Goal: Check status

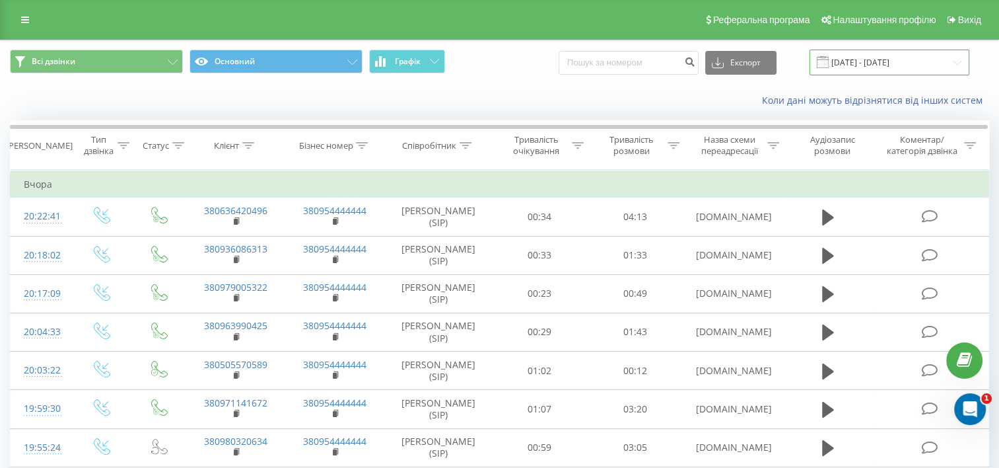
click at [888, 64] on input "[DATE] - [DATE]" at bounding box center [890, 63] width 160 height 26
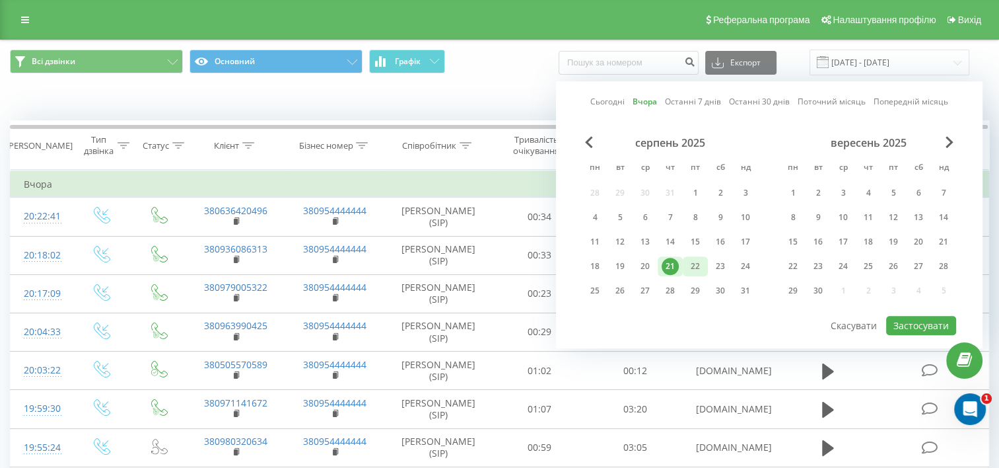
click at [688, 265] on div "22" at bounding box center [695, 266] width 17 height 17
click at [903, 323] on button "Застосувати" at bounding box center [921, 325] width 70 height 19
type input "[DATE] - [DATE]"
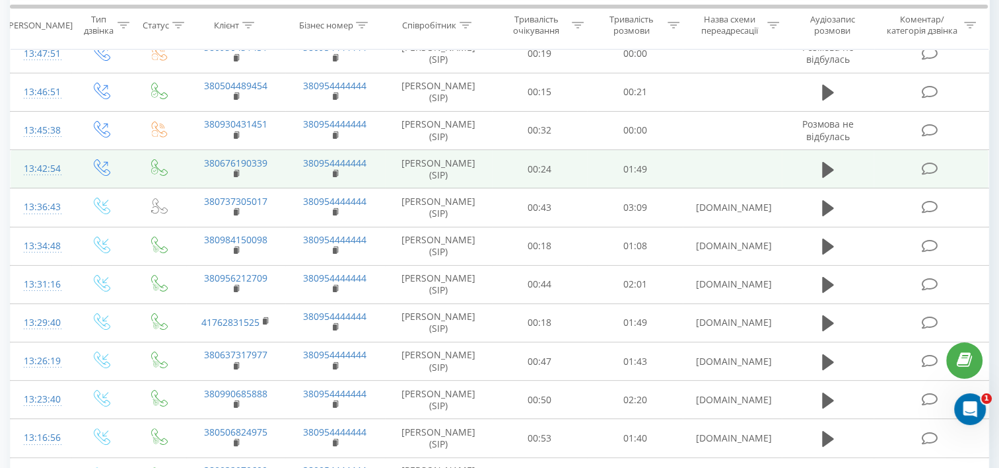
scroll to position [198, 0]
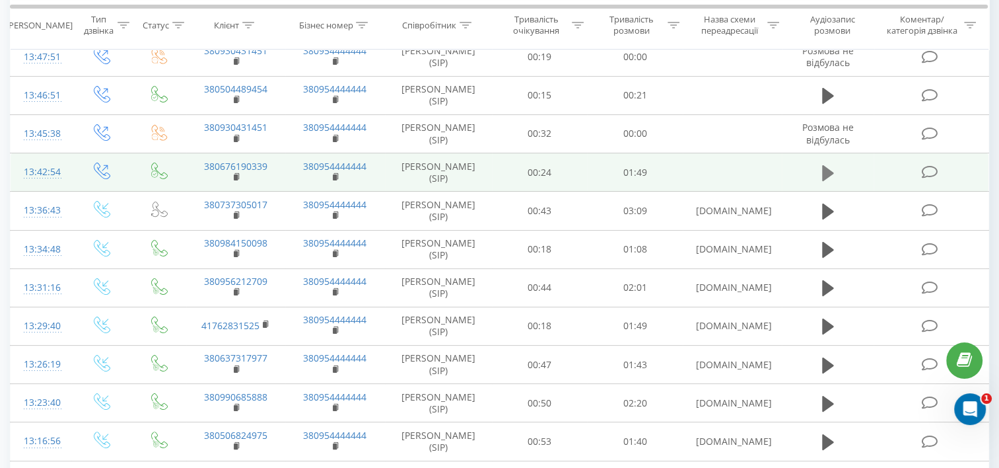
click at [828, 180] on icon at bounding box center [828, 172] width 12 height 16
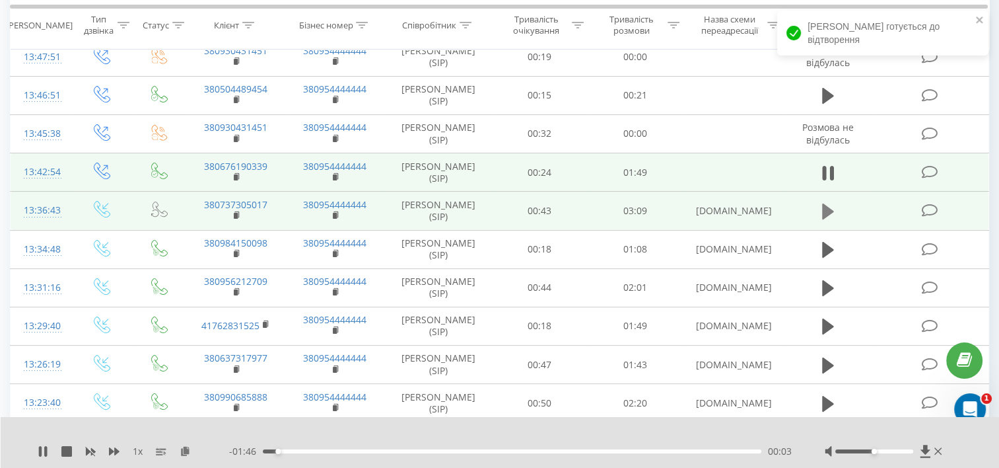
click at [829, 219] on icon at bounding box center [828, 211] width 12 height 16
click at [236, 219] on rect at bounding box center [236, 216] width 4 height 6
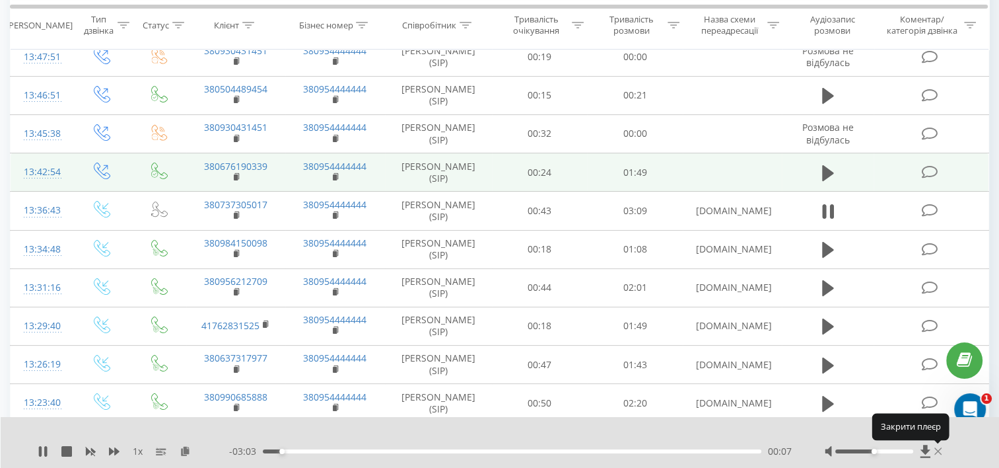
click at [938, 450] on icon at bounding box center [937, 450] width 7 height 7
